Goal: Transaction & Acquisition: Subscribe to service/newsletter

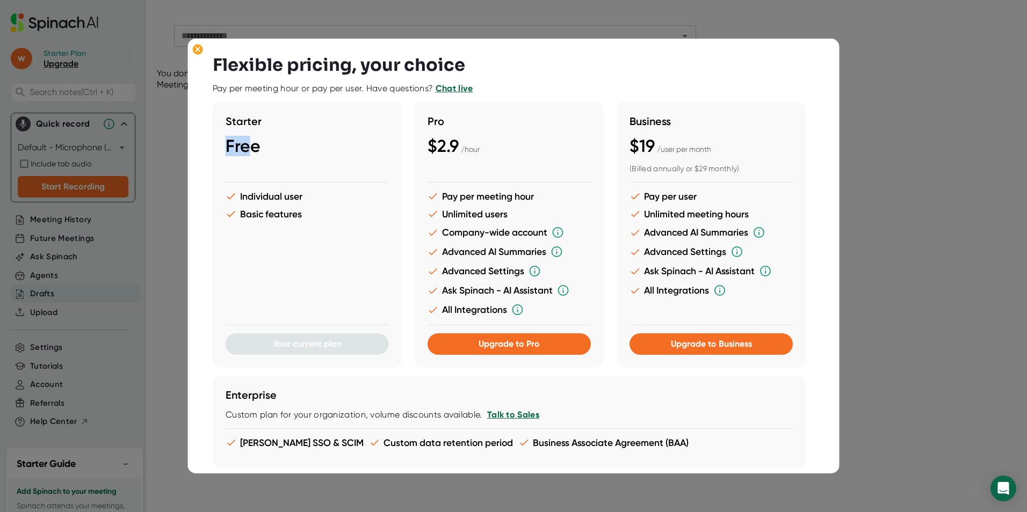
drag, startPoint x: 221, startPoint y: 141, endPoint x: 253, endPoint y: 147, distance: 32.8
click at [253, 147] on div "Starter Free Individual user Basic features Your current plan" at bounding box center [307, 235] width 189 height 266
click at [254, 147] on span "Free" at bounding box center [243, 146] width 35 height 20
drag, startPoint x: 260, startPoint y: 149, endPoint x: 195, endPoint y: 143, distance: 65.2
click at [195, 143] on div "Flexible pricing, your choice Pay per meeting hour or pay per user. Have questi…" at bounding box center [513, 256] width 651 height 435
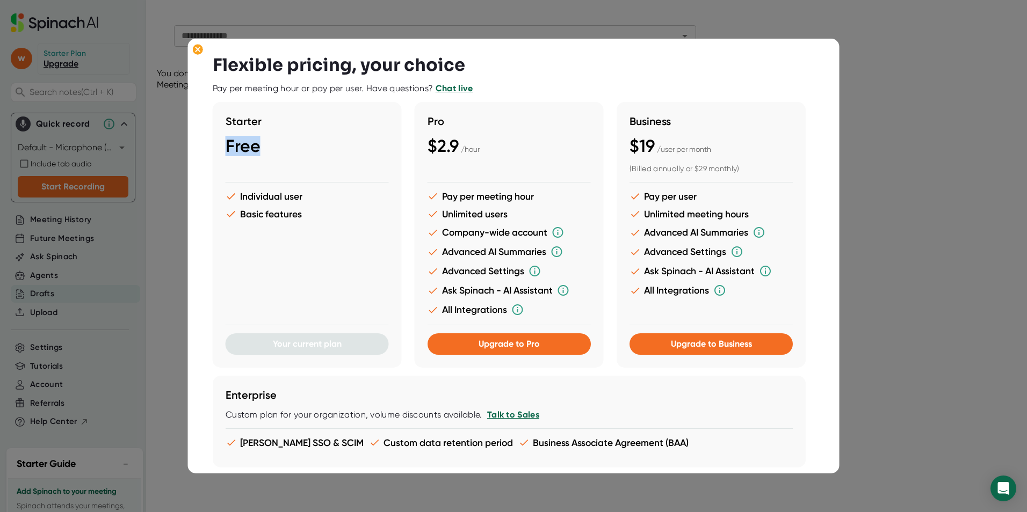
drag, startPoint x: 195, startPoint y: 143, endPoint x: 252, endPoint y: 148, distance: 57.1
click at [252, 148] on span "Free" at bounding box center [243, 146] width 35 height 20
drag, startPoint x: 332, startPoint y: 150, endPoint x: 351, endPoint y: 154, distance: 19.1
click at [343, 152] on div "Free" at bounding box center [307, 146] width 163 height 20
click at [907, 282] on div at bounding box center [513, 256] width 1027 height 512
